Goal: Task Accomplishment & Management: Manage account settings

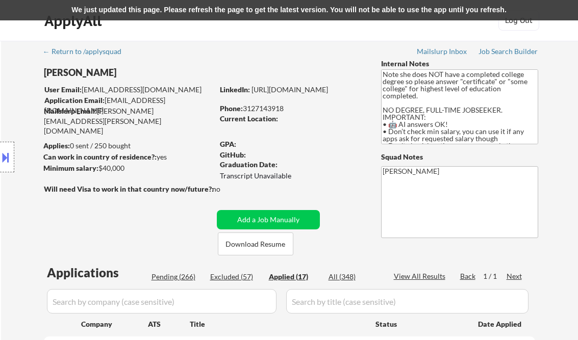
select select ""applied""
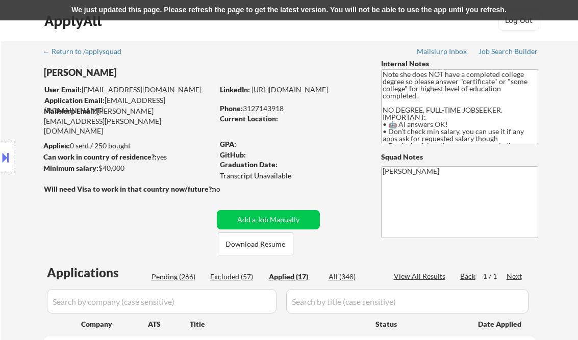
select select ""applied""
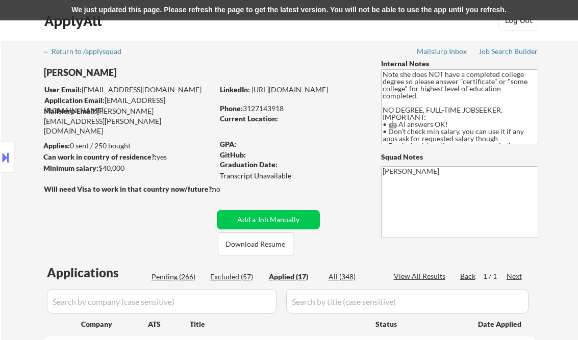
select select ""applied""
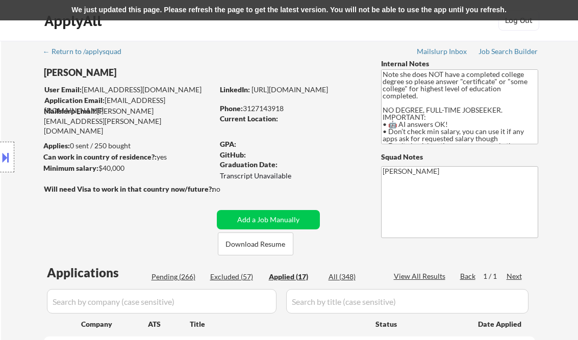
select select ""applied""
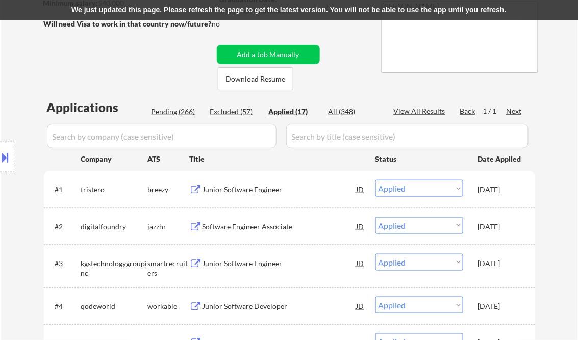
scroll to position [113, 0]
